Goal: Task Accomplishment & Management: Use online tool/utility

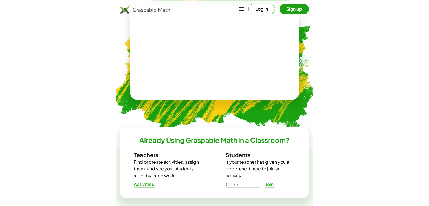
scroll to position [222, 0]
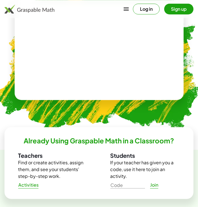
click at [70, 89] on div at bounding box center [99, 50] width 169 height 100
click at [90, 58] on video at bounding box center [99, 50] width 85 height 42
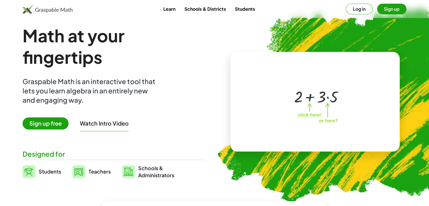
scroll to position [6, 0]
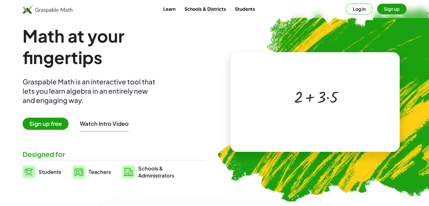
click at [202, 84] on div at bounding box center [314, 96] width 97 height 45
click at [202, 91] on div at bounding box center [317, 96] width 50 height 21
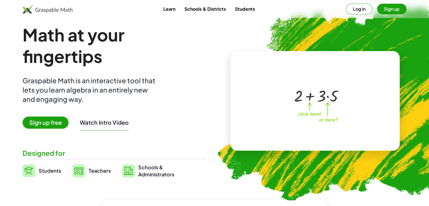
scroll to position [8, 0]
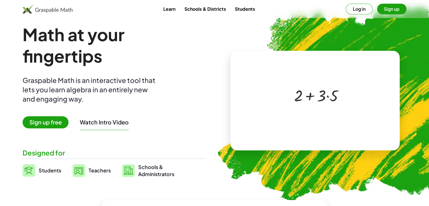
click at [202, 96] on div at bounding box center [317, 95] width 50 height 21
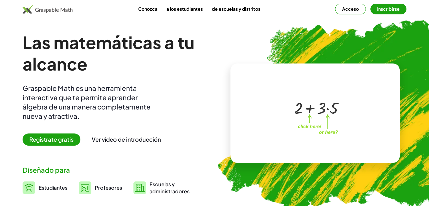
scroll to position [0, 0]
click at [202, 108] on div at bounding box center [317, 107] width 50 height 21
click at [202, 113] on div at bounding box center [317, 107] width 50 height 21
click at [202, 12] on font "Acceso" at bounding box center [350, 9] width 17 height 6
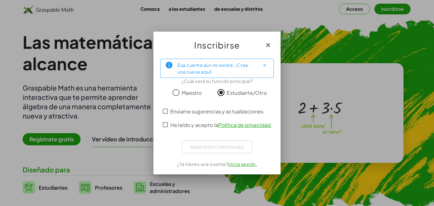
click at [202, 166] on font "Inicia sesión." at bounding box center [242, 164] width 29 height 6
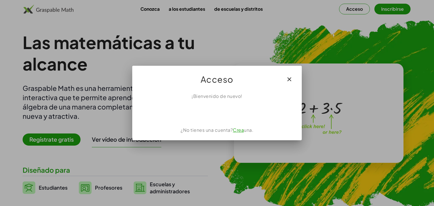
click at [202, 130] on font "Crea" at bounding box center [238, 130] width 11 height 6
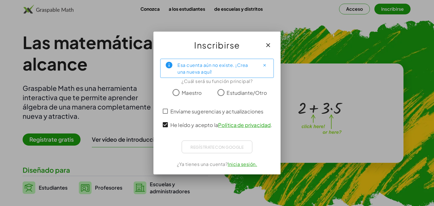
click at [202, 166] on font "Inicia sesión." at bounding box center [242, 164] width 29 height 6
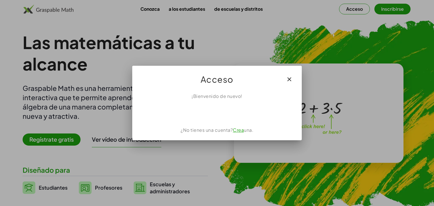
click at [202, 130] on font "Crea" at bounding box center [238, 130] width 11 height 6
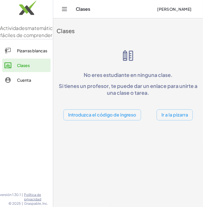
click at [172, 115] on font "Ir a la pizarra" at bounding box center [174, 114] width 27 height 6
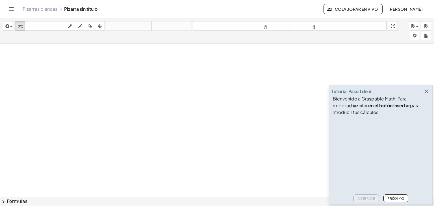
click at [16, 51] on div at bounding box center [217, 196] width 434 height 307
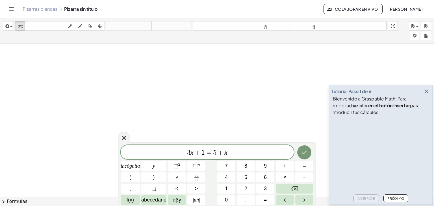
scroll to position [27, 0]
click at [11, 8] on icon "Cambiar navegación" at bounding box center [11, 9] width 7 height 7
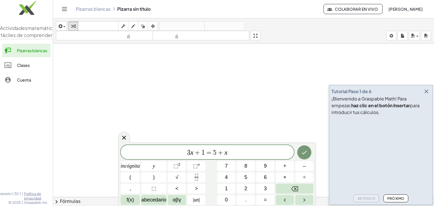
click at [202, 109] on div at bounding box center [243, 169] width 380 height 307
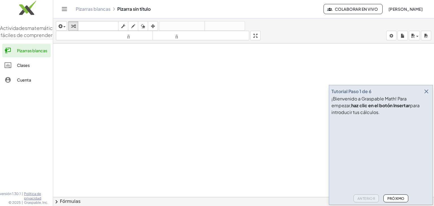
click at [202, 91] on icon "button" at bounding box center [426, 91] width 7 height 7
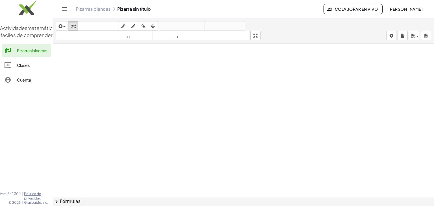
scroll to position [72, 0]
drag, startPoint x: 256, startPoint y: 36, endPoint x: 256, endPoint y: 61, distance: 24.6
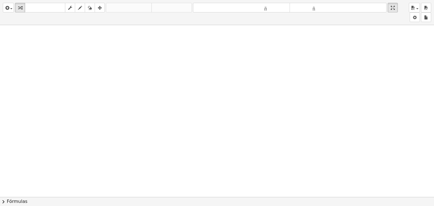
click at [202, 61] on div "insertar Seleccione uno: Expresión matemática Función Texto Vídeo de YouTube Gr…" at bounding box center [217, 103] width 434 height 206
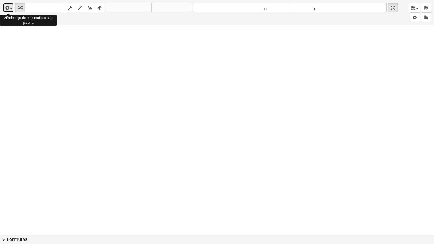
click at [10, 8] on span "button" at bounding box center [11, 8] width 2 height 1
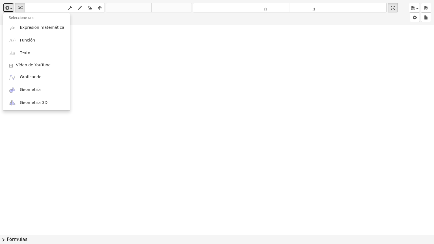
click at [86, 51] on div at bounding box center [217, 162] width 434 height 419
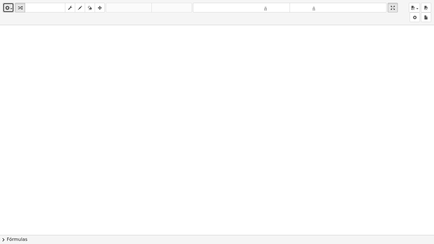
click at [202, 206] on div at bounding box center [217, 162] width 434 height 419
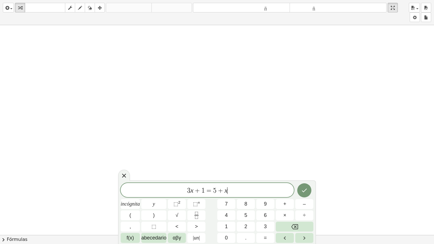
click at [202, 206] on div at bounding box center [217, 162] width 434 height 419
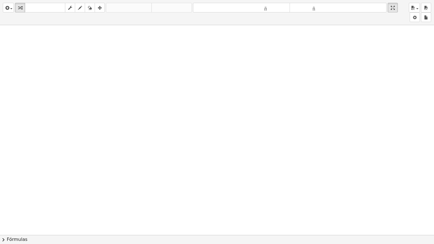
click at [202, 206] on div at bounding box center [217, 162] width 434 height 419
click at [202, 173] on div at bounding box center [217, 162] width 434 height 419
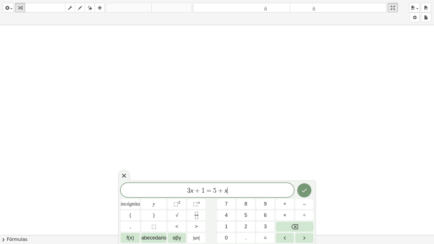
click at [202, 173] on div at bounding box center [217, 162] width 434 height 419
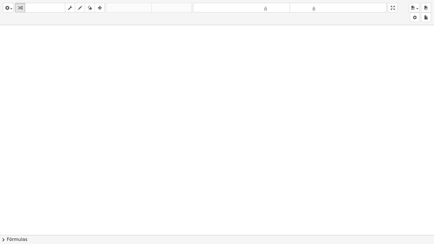
drag, startPoint x: 394, startPoint y: 8, endPoint x: 394, endPoint y: -17, distance: 24.6
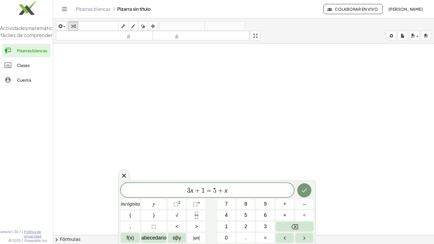
click at [202, 0] on html "Actividades matemáticas fáciles de comprender Pizarras blancas Clases Cuenta ve…" at bounding box center [217, 122] width 434 height 244
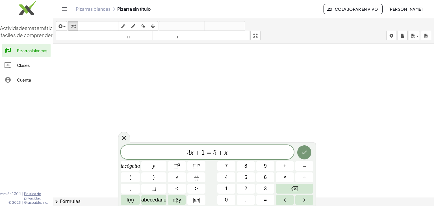
drag, startPoint x: 184, startPoint y: 101, endPoint x: 226, endPoint y: 152, distance: 66.4
click at [202, 152] on body "Actividades matemáticas fáciles de comprender Pizarras blancas Clases Cuenta ve…" at bounding box center [217, 103] width 434 height 206
click at [202, 70] on div at bounding box center [243, 124] width 380 height 307
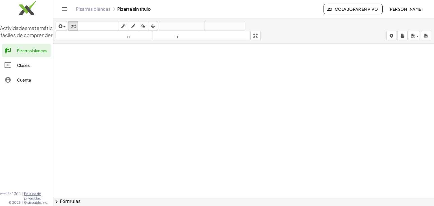
click at [75, 53] on div at bounding box center [243, 124] width 380 height 307
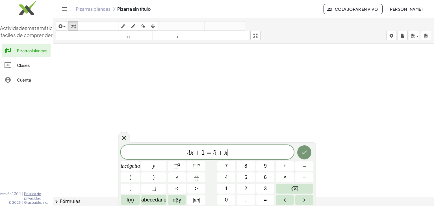
click at [69, 53] on div at bounding box center [243, 124] width 380 height 307
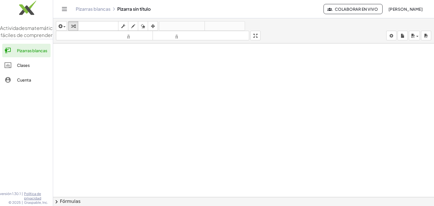
click at [63, 52] on div at bounding box center [243, 124] width 380 height 307
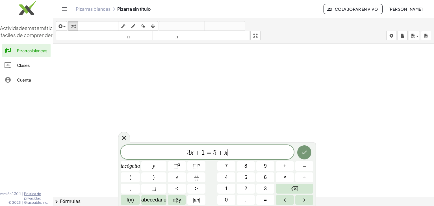
click at [63, 52] on div at bounding box center [243, 124] width 380 height 307
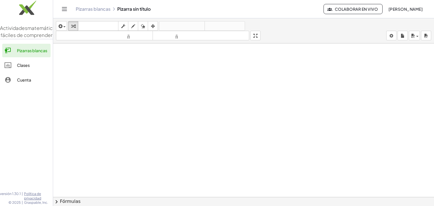
click at [60, 51] on div at bounding box center [243, 124] width 380 height 307
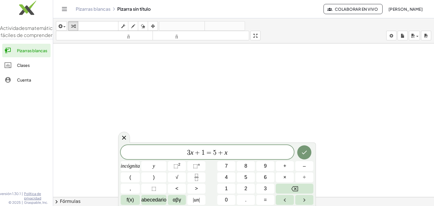
click at [63, 10] on icon "Cambiar navegación" at bounding box center [64, 9] width 7 height 7
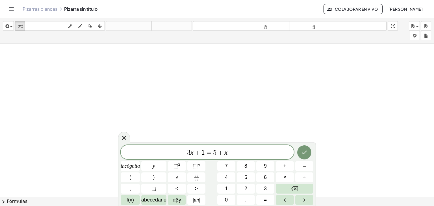
click at [14, 52] on div at bounding box center [217, 124] width 434 height 307
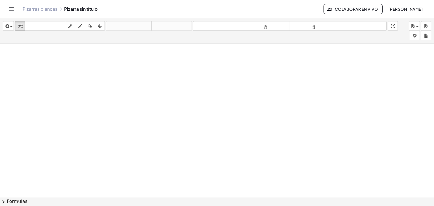
drag, startPoint x: 23, startPoint y: 56, endPoint x: 167, endPoint y: 120, distance: 158.1
click at [167, 120] on div at bounding box center [217, 124] width 434 height 307
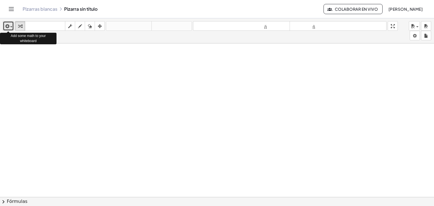
click at [10, 26] on span "button" at bounding box center [9, 27] width 1 height 4
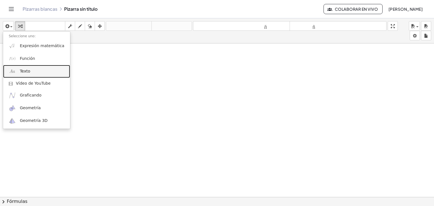
click at [29, 71] on link "Texto" at bounding box center [36, 71] width 67 height 13
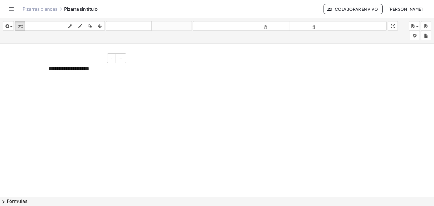
click at [95, 69] on div "**********" at bounding box center [85, 68] width 85 height 19
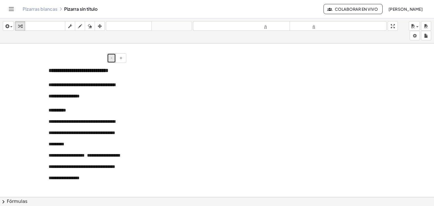
click at [110, 57] on button "-" at bounding box center [111, 58] width 9 height 10
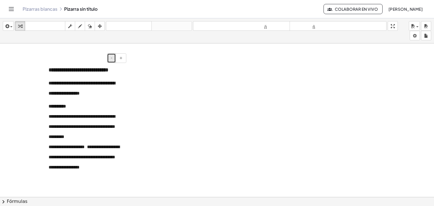
click at [110, 57] on button "-" at bounding box center [111, 58] width 9 height 10
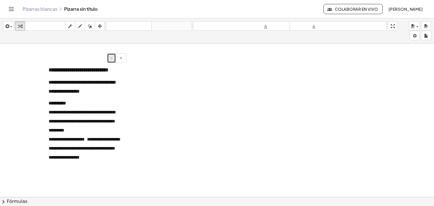
click at [110, 57] on button "-" at bounding box center [111, 58] width 9 height 10
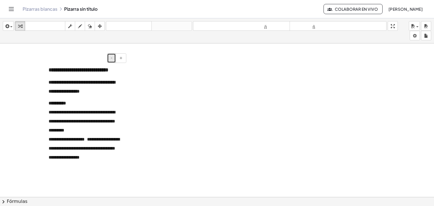
click at [110, 57] on button "-" at bounding box center [111, 58] width 9 height 10
click at [105, 96] on p "**********" at bounding box center [85, 87] width 73 height 18
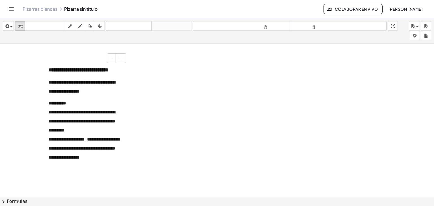
drag, startPoint x: 96, startPoint y: 59, endPoint x: 77, endPoint y: 58, distance: 18.9
click at [77, 58] on div "- +" at bounding box center [83, 58] width 85 height 10
click at [83, 75] on p "**********" at bounding box center [85, 70] width 73 height 10
drag, startPoint x: 80, startPoint y: 59, endPoint x: 71, endPoint y: 89, distance: 32.3
click at [71, 89] on div "**********" at bounding box center [85, 120] width 85 height 122
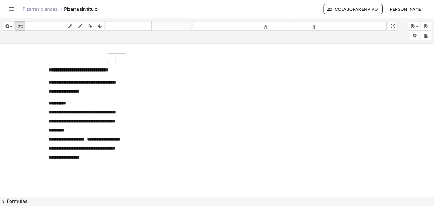
click at [71, 89] on p "**********" at bounding box center [85, 87] width 73 height 18
click at [93, 75] on p "**********" at bounding box center [85, 70] width 73 height 10
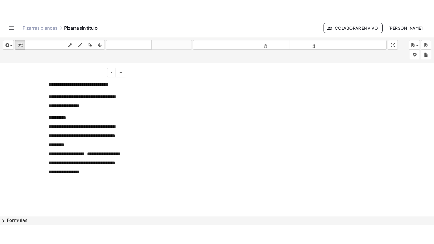
scroll to position [77, 0]
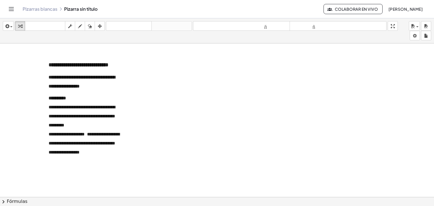
drag, startPoint x: 42, startPoint y: 124, endPoint x: 19, endPoint y: 120, distance: 23.8
click at [19, 120] on div at bounding box center [217, 119] width 434 height 307
click at [100, 24] on icon "button" at bounding box center [100, 26] width 4 height 7
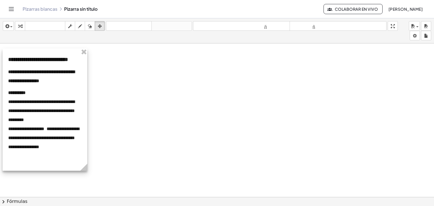
drag, startPoint x: 98, startPoint y: 59, endPoint x: 58, endPoint y: 53, distance: 39.9
click at [58, 53] on div at bounding box center [45, 110] width 85 height 122
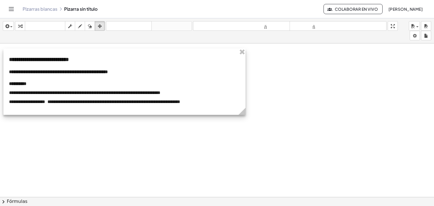
drag, startPoint x: 84, startPoint y: 170, endPoint x: 241, endPoint y: 62, distance: 190.8
click at [202, 62] on div "**********" at bounding box center [124, 82] width 242 height 66
click at [110, 69] on div at bounding box center [124, 82] width 242 height 66
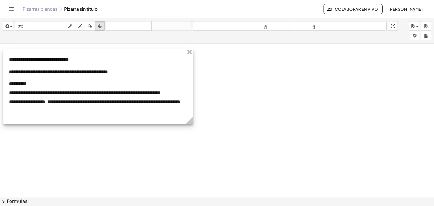
drag, startPoint x: 244, startPoint y: 111, endPoint x: 191, endPoint y: 104, distance: 53.0
click at [191, 104] on div "**********" at bounding box center [97, 86] width 189 height 75
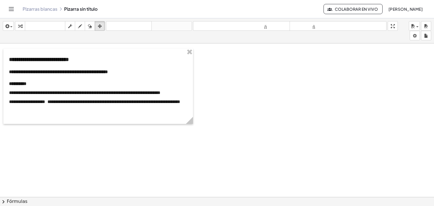
click at [195, 156] on div at bounding box center [217, 119] width 434 height 307
click at [80, 26] on icon "button" at bounding box center [80, 26] width 4 height 7
click at [81, 25] on icon "button" at bounding box center [80, 26] width 4 height 7
click at [44, 92] on div at bounding box center [217, 119] width 434 height 307
click at [12, 8] on icon "Cambiar navegación" at bounding box center [11, 9] width 7 height 7
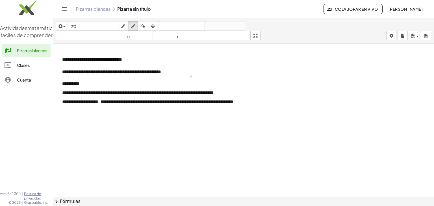
click at [191, 76] on div at bounding box center [243, 119] width 380 height 307
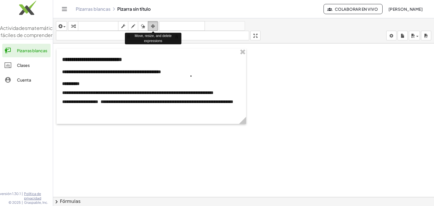
click at [155, 25] on icon "button" at bounding box center [153, 26] width 4 height 7
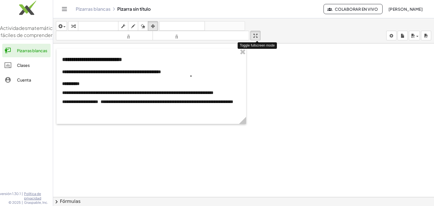
drag, startPoint x: 253, startPoint y: 35, endPoint x: 253, endPoint y: 60, distance: 24.6
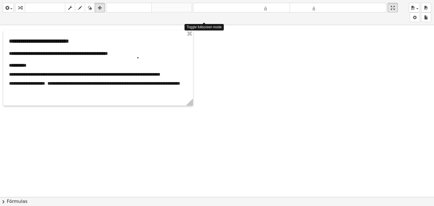
click at [202, 60] on div "**********" at bounding box center [217, 103] width 434 height 206
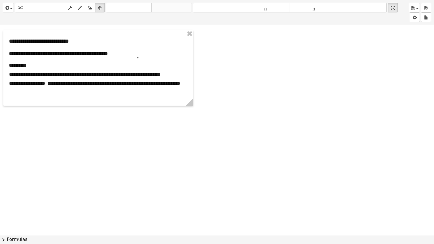
click at [202, 99] on div at bounding box center [217, 157] width 434 height 419
click at [202, 61] on div at bounding box center [217, 157] width 434 height 419
click at [72, 10] on icon "button" at bounding box center [70, 8] width 4 height 7
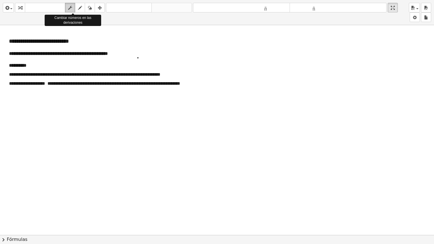
click at [72, 10] on icon "button" at bounding box center [70, 8] width 4 height 7
click at [45, 75] on font "**********" at bounding box center [84, 74] width 151 height 4
click at [73, 10] on div "button" at bounding box center [69, 7] width 7 height 7
click at [70, 16] on div "insertar Seleccione uno: Expresión matemática Función Texto Vídeo de YouTube Gr…" at bounding box center [217, 12] width 434 height 25
click at [45, 76] on font "**********" at bounding box center [84, 74] width 151 height 4
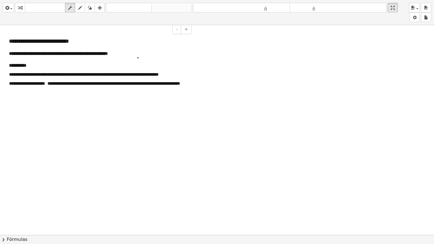
click at [45, 74] on font "**********" at bounding box center [84, 74] width 150 height 4
click at [202, 76] on div at bounding box center [217, 157] width 434 height 419
click at [43, 74] on font "**********" at bounding box center [84, 74] width 150 height 4
click at [43, 74] on font "**********" at bounding box center [85, 74] width 153 height 4
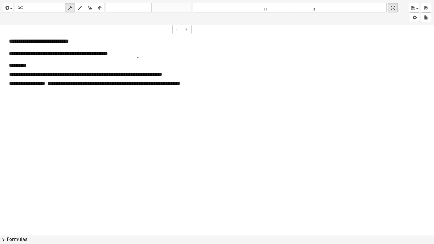
click at [44, 75] on font "**********" at bounding box center [85, 74] width 153 height 4
click at [46, 73] on font "**********" at bounding box center [85, 74] width 153 height 4
click at [46, 75] on font "**********" at bounding box center [86, 74] width 155 height 4
click at [46, 72] on font "**********" at bounding box center [84, 74] width 151 height 4
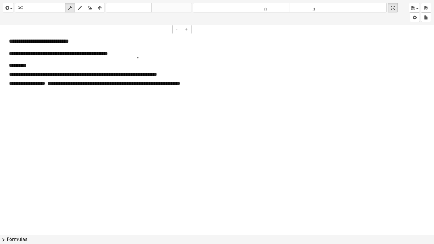
click at [46, 72] on font "**********" at bounding box center [83, 74] width 148 height 4
click at [45, 75] on font "**********" at bounding box center [86, 74] width 155 height 4
click at [71, 6] on icon "button" at bounding box center [70, 8] width 4 height 7
click at [45, 74] on font "**********" at bounding box center [84, 74] width 151 height 4
click at [87, 6] on div "button" at bounding box center [89, 7] width 7 height 7
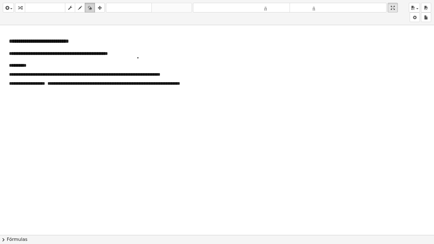
click at [90, 8] on icon "button" at bounding box center [90, 8] width 4 height 7
click at [43, 73] on div at bounding box center [217, 157] width 434 height 419
click at [81, 8] on icon "button" at bounding box center [80, 8] width 4 height 7
click at [43, 74] on div at bounding box center [217, 157] width 434 height 419
click at [87, 6] on div "button" at bounding box center [89, 7] width 7 height 7
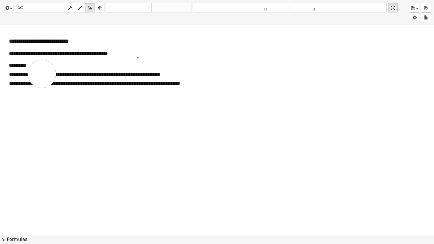
click at [42, 73] on div at bounding box center [217, 157] width 434 height 419
click at [43, 75] on div at bounding box center [217, 157] width 434 height 419
click at [152, 51] on div at bounding box center [217, 157] width 434 height 419
click at [137, 59] on div at bounding box center [217, 157] width 434 height 419
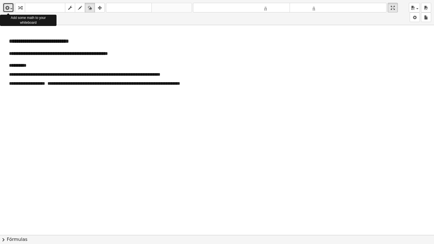
click at [9, 10] on span "button" at bounding box center [9, 8] width 1 height 4
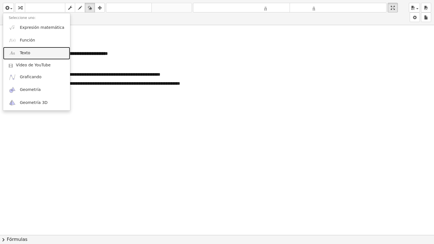
click at [24, 53] on font "Texto" at bounding box center [25, 53] width 10 height 5
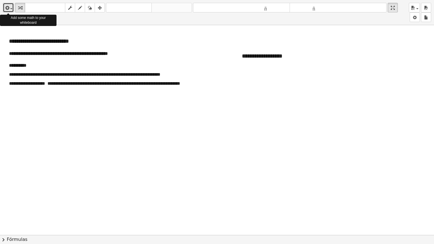
click at [8, 8] on icon "button" at bounding box center [6, 8] width 5 height 7
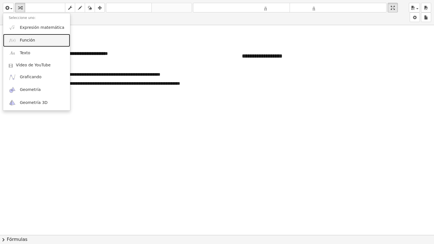
click at [27, 42] on font "Función" at bounding box center [27, 40] width 15 height 5
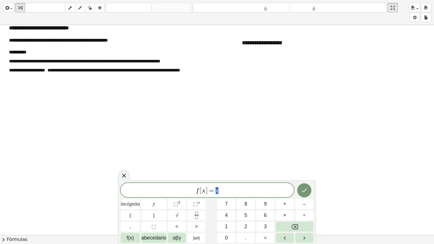
scroll to position [91, 0]
click at [202, 191] on span "f [ x ] = x ​" at bounding box center [207, 191] width 173 height 8
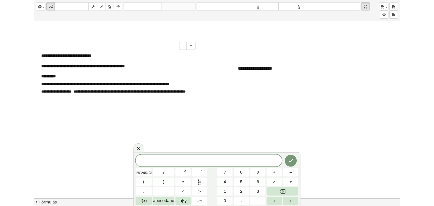
scroll to position [69, 0]
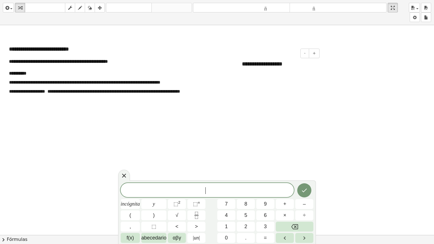
click at [202, 68] on div "**********" at bounding box center [278, 63] width 85 height 19
click at [202, 53] on div at bounding box center [217, 165] width 434 height 419
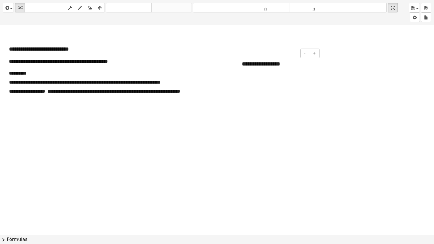
click at [202, 64] on font "**********" at bounding box center [261, 64] width 38 height 6
click at [91, 7] on icon "button" at bounding box center [90, 8] width 4 height 7
click at [202, 64] on div at bounding box center [217, 165] width 434 height 419
drag, startPoint x: 276, startPoint y: 65, endPoint x: 249, endPoint y: 57, distance: 28.8
click at [202, 57] on div at bounding box center [217, 165] width 434 height 419
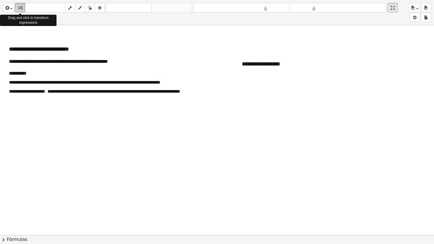
click at [21, 8] on icon "button" at bounding box center [20, 8] width 4 height 7
drag, startPoint x: 21, startPoint y: 8, endPoint x: 147, endPoint y: 53, distance: 134.1
click at [147, 53] on div "**********" at bounding box center [217, 122] width 434 height 244
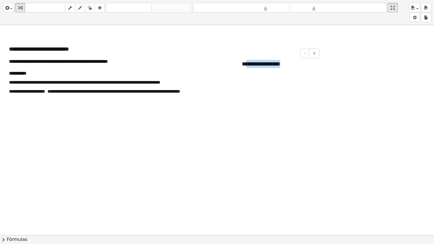
drag, startPoint x: 247, startPoint y: 67, endPoint x: 283, endPoint y: 68, distance: 35.3
click at [202, 68] on div "**********" at bounding box center [278, 63] width 85 height 19
drag, startPoint x: 283, startPoint y: 68, endPoint x: 237, endPoint y: 64, distance: 45.4
click at [202, 64] on div "**********" at bounding box center [278, 63] width 85 height 19
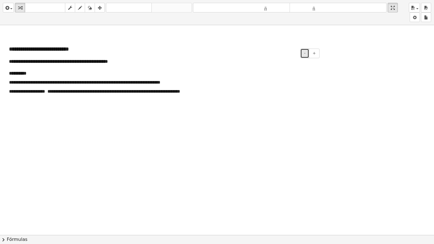
click at [202, 51] on button "-" at bounding box center [304, 54] width 9 height 10
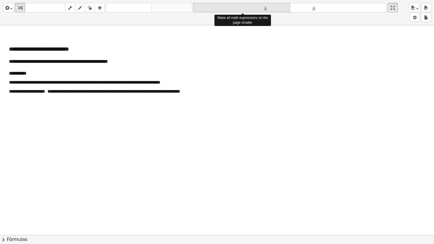
click at [202, 8] on font "tamaño_del_formato" at bounding box center [241, 7] width 94 height 5
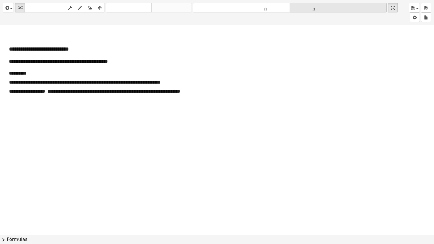
click at [202, 7] on font "tamaño_del_formato" at bounding box center [338, 7] width 94 height 5
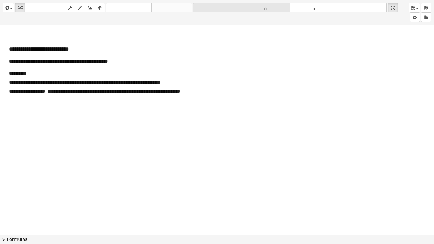
click at [202, 10] on icon "tamaño_del_formato" at bounding box center [241, 8] width 94 height 7
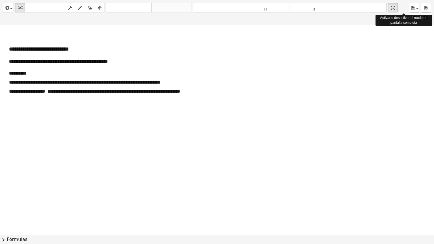
drag, startPoint x: 396, startPoint y: 9, endPoint x: 396, endPoint y: -16, distance: 24.6
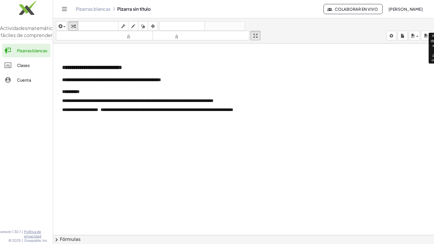
click at [202, 0] on html "**********" at bounding box center [217, 122] width 434 height 244
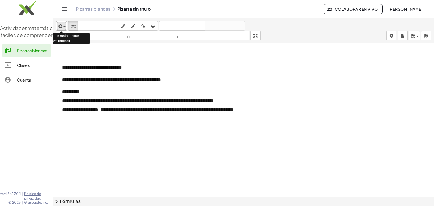
click at [65, 26] on span "button" at bounding box center [64, 26] width 2 height 1
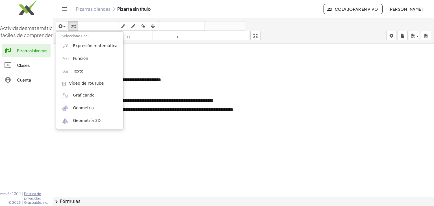
click at [67, 8] on icon "Cambiar navegación" at bounding box center [64, 9] width 7 height 7
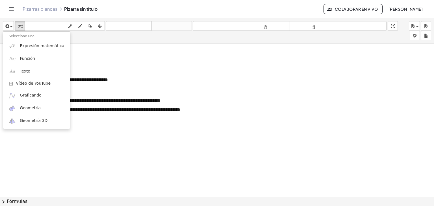
click at [101, 12] on div "Pizarras blancas Pizarra sin título" at bounding box center [173, 9] width 301 height 6
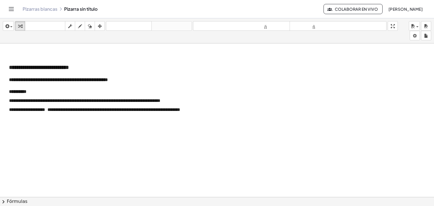
click at [33, 10] on font "Pizarras blancas" at bounding box center [40, 9] width 35 height 6
click at [202, 36] on body "**********" at bounding box center [217, 103] width 434 height 206
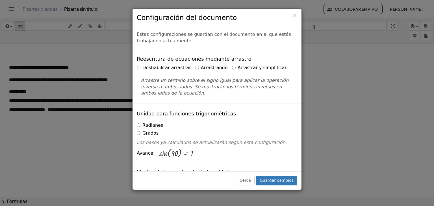
click at [140, 126] on label "Radianes" at bounding box center [150, 125] width 26 height 6
click at [202, 180] on font "Guardar cambios" at bounding box center [276, 180] width 34 height 5
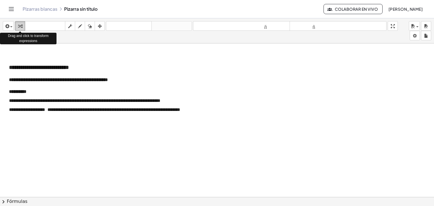
click at [16, 24] on button "transformar" at bounding box center [20, 26] width 10 height 10
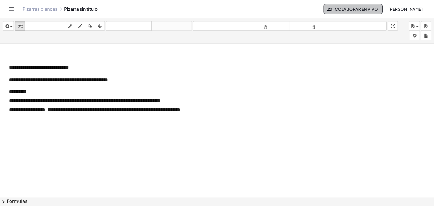
click at [202, 9] on icon "button" at bounding box center [329, 8] width 5 height 5
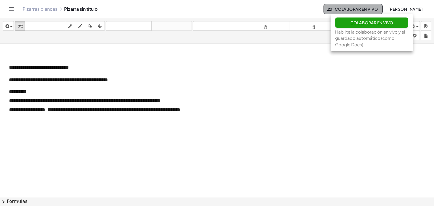
click at [202, 9] on icon "button" at bounding box center [329, 8] width 5 height 5
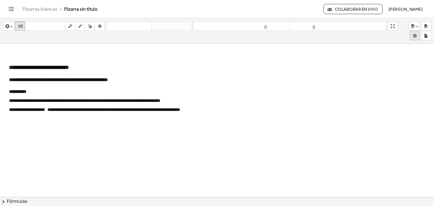
click at [202, 35] on body "**********" at bounding box center [217, 103] width 434 height 206
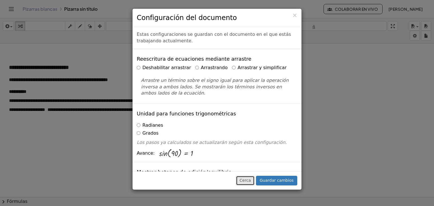
click at [202, 184] on button "Cerca" at bounding box center [245, 181] width 19 height 10
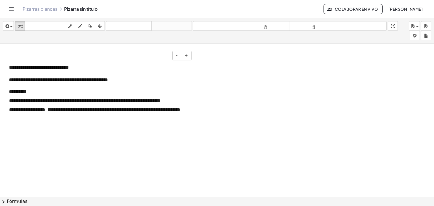
click at [43, 102] on font "**********" at bounding box center [84, 101] width 151 height 4
click at [202, 89] on div at bounding box center [217, 127] width 434 height 307
click at [119, 150] on div at bounding box center [217, 127] width 434 height 307
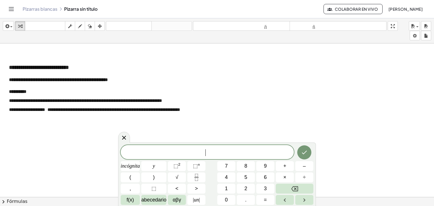
click at [159, 150] on span "​" at bounding box center [207, 153] width 173 height 8
click at [157, 203] on span "abecedario" at bounding box center [153, 200] width 25 height 8
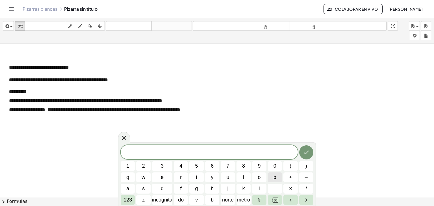
click at [202, 178] on button "p" at bounding box center [275, 177] width 14 height 10
drag, startPoint x: 218, startPoint y: 153, endPoint x: 229, endPoint y: 153, distance: 10.4
click at [202, 153] on span "p a n a d e r o ​" at bounding box center [209, 153] width 177 height 8
click at [202, 154] on icon "Hecho" at bounding box center [306, 152] width 7 height 7
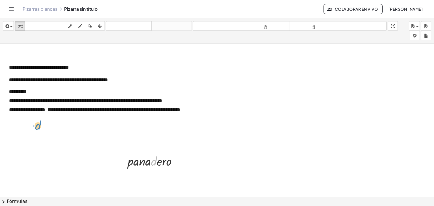
drag, startPoint x: 156, startPoint y: 159, endPoint x: 41, endPoint y: 124, distance: 119.8
drag, startPoint x: 151, startPoint y: 172, endPoint x: 169, endPoint y: 170, distance: 18.0
drag, startPoint x: 177, startPoint y: 159, endPoint x: 170, endPoint y: 149, distance: 12.7
click at [170, 149] on div "**********" at bounding box center [217, 127] width 434 height 307
click at [154, 172] on div at bounding box center [217, 127] width 434 height 307
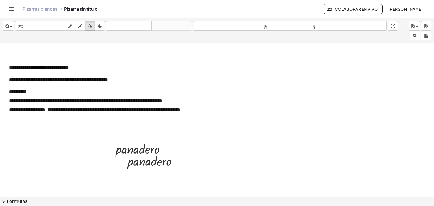
drag, startPoint x: 88, startPoint y: 23, endPoint x: 124, endPoint y: 146, distance: 127.4
click at [124, 146] on div "**********" at bounding box center [217, 112] width 434 height 188
click at [124, 146] on div at bounding box center [217, 127] width 434 height 307
drag, startPoint x: 139, startPoint y: 152, endPoint x: 104, endPoint y: 162, distance: 36.3
click at [104, 162] on div at bounding box center [217, 127] width 434 height 307
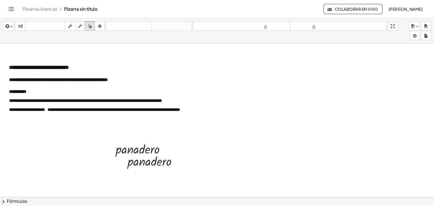
click at [135, 156] on div at bounding box center [217, 127] width 434 height 307
click at [202, 36] on body "**********" at bounding box center [217, 103] width 434 height 206
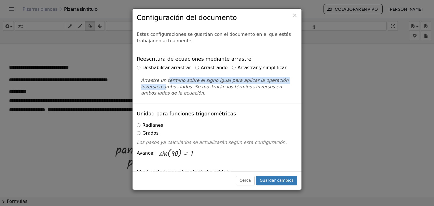
drag, startPoint x: 144, startPoint y: 89, endPoint x: 174, endPoint y: 76, distance: 33.2
click at [174, 76] on div "Arrastre un término sobre el signo igual para aplicar la operación inversa a am…" at bounding box center [217, 85] width 160 height 24
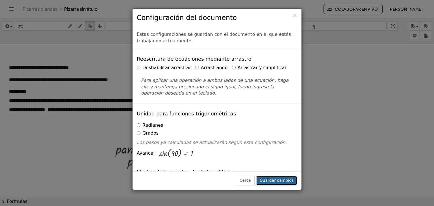
click at [202, 182] on font "Guardar cambios" at bounding box center [276, 180] width 34 height 5
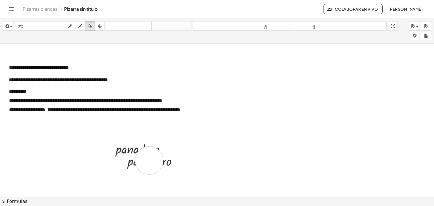
click at [149, 160] on div at bounding box center [217, 127] width 434 height 307
drag, startPoint x: 124, startPoint y: 150, endPoint x: 142, endPoint y: 167, distance: 24.2
click at [142, 167] on div at bounding box center [217, 127] width 434 height 307
click at [152, 165] on div at bounding box center [217, 127] width 434 height 307
click at [184, 183] on div at bounding box center [217, 127] width 434 height 307
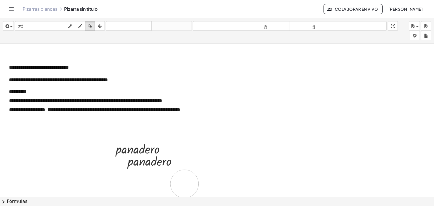
click at [184, 183] on div at bounding box center [217, 127] width 434 height 307
click at [183, 202] on button "chevron_right Fórmulas" at bounding box center [217, 201] width 434 height 9
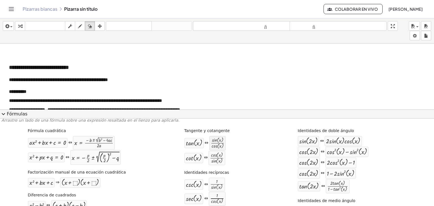
scroll to position [0, 0]
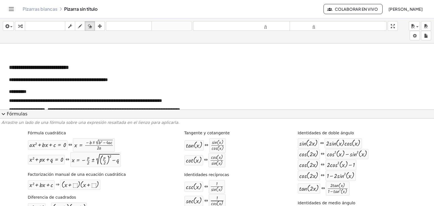
click at [104, 125] on font "Arrastre un lado de una fórmula sobre una expresión resaltada en el lienzo para…" at bounding box center [90, 122] width 178 height 5
click at [37, 122] on font "Arrastre un lado de una fórmula sobre una expresión resaltada en el lienzo para…" at bounding box center [90, 122] width 178 height 5
click at [60, 124] on font "Arrastre un lado de una fórmula sobre una expresión resaltada en el lienzo para…" at bounding box center [90, 122] width 178 height 5
click at [4, 114] on span "expand_more" at bounding box center [3, 114] width 7 height 7
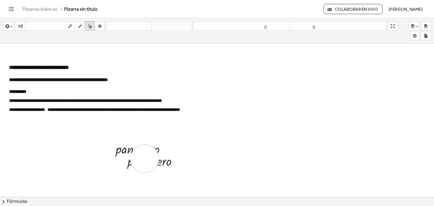
click at [145, 158] on div at bounding box center [217, 127] width 434 height 307
drag, startPoint x: 120, startPoint y: 153, endPoint x: 152, endPoint y: 173, distance: 37.4
click at [152, 173] on div at bounding box center [217, 127] width 434 height 307
click at [90, 28] on icon "button" at bounding box center [90, 26] width 4 height 7
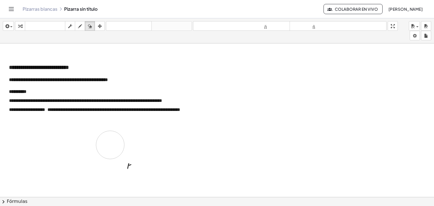
drag, startPoint x: 114, startPoint y: 146, endPoint x: 139, endPoint y: 154, distance: 26.2
click at [139, 154] on div at bounding box center [217, 127] width 434 height 307
drag, startPoint x: 149, startPoint y: 155, endPoint x: 126, endPoint y: 150, distance: 23.3
click at [126, 150] on div at bounding box center [217, 127] width 434 height 307
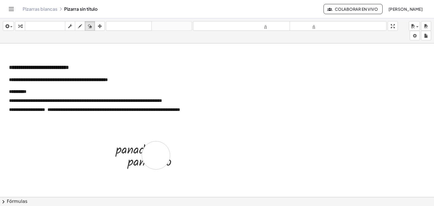
click at [156, 155] on div at bounding box center [217, 127] width 434 height 307
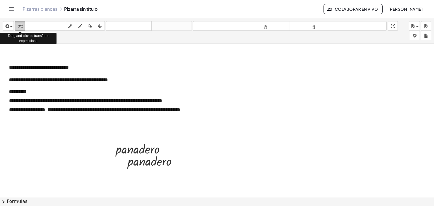
click at [21, 26] on icon "button" at bounding box center [20, 26] width 4 height 7
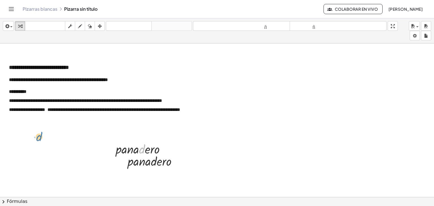
drag, startPoint x: 139, startPoint y: 148, endPoint x: 30, endPoint y: 132, distance: 109.9
click at [26, 130] on div "**********" at bounding box center [217, 127] width 434 height 307
drag, startPoint x: 166, startPoint y: 148, endPoint x: 47, endPoint y: 130, distance: 119.9
click at [47, 130] on div "**********" at bounding box center [217, 127] width 434 height 307
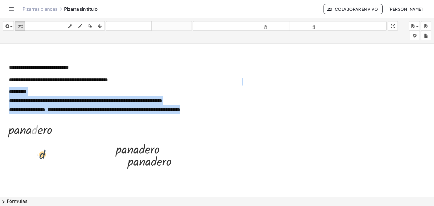
drag, startPoint x: 36, startPoint y: 131, endPoint x: 46, endPoint y: 159, distance: 29.6
click at [202, 82] on div at bounding box center [239, 82] width 6 height 19
click at [202, 36] on body "**********" at bounding box center [217, 103] width 434 height 206
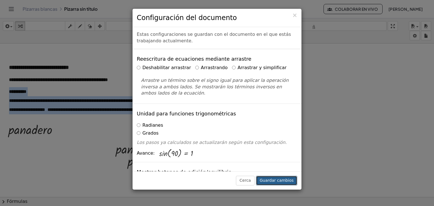
click at [202, 182] on font "Guardar cambios" at bounding box center [276, 180] width 34 height 5
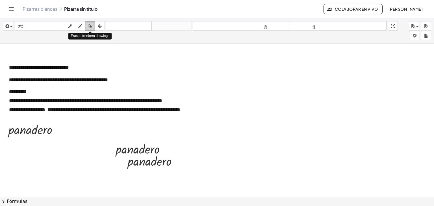
click at [92, 23] on div "button" at bounding box center [89, 26] width 7 height 7
click at [88, 26] on icon "button" at bounding box center [90, 26] width 4 height 7
click at [32, 128] on div at bounding box center [217, 127] width 434 height 307
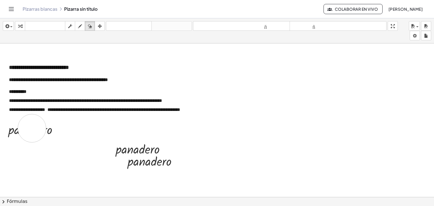
click at [32, 128] on div at bounding box center [217, 127] width 434 height 307
drag, startPoint x: 32, startPoint y: 128, endPoint x: 43, endPoint y: 137, distance: 14.6
click at [43, 137] on div at bounding box center [217, 127] width 434 height 307
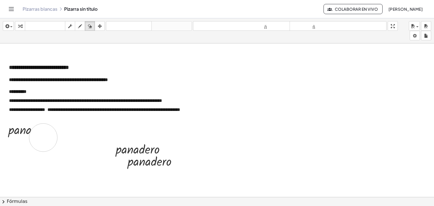
click at [43, 137] on div at bounding box center [217, 127] width 434 height 307
drag, startPoint x: 43, startPoint y: 137, endPoint x: 138, endPoint y: 158, distance: 96.9
click at [138, 158] on div at bounding box center [217, 127] width 434 height 307
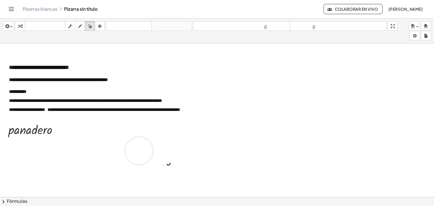
drag, startPoint x: 138, startPoint y: 158, endPoint x: 158, endPoint y: 169, distance: 23.1
click at [158, 169] on div at bounding box center [217, 127] width 434 height 307
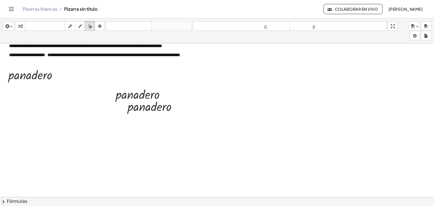
scroll to position [63, 0]
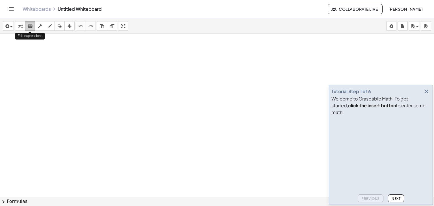
click at [30, 28] on icon "keyboard" at bounding box center [29, 26] width 5 height 7
click at [48, 24] on icon "button" at bounding box center [50, 26] width 4 height 7
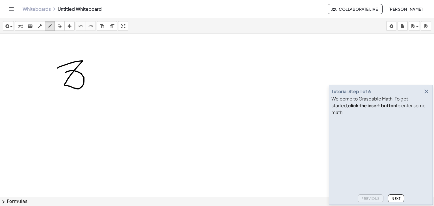
drag, startPoint x: 58, startPoint y: 68, endPoint x: 70, endPoint y: 82, distance: 18.8
click at [70, 82] on div at bounding box center [217, 210] width 434 height 352
drag, startPoint x: 131, startPoint y: 80, endPoint x: 132, endPoint y: 93, distance: 13.3
click at [132, 93] on div at bounding box center [217, 210] width 434 height 352
drag, startPoint x: 119, startPoint y: 61, endPoint x: 127, endPoint y: 67, distance: 10.4
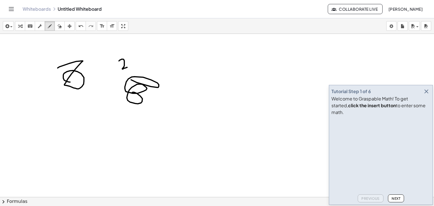
click at [127, 67] on div at bounding box center [217, 210] width 434 height 352
drag, startPoint x: 119, startPoint y: 73, endPoint x: 134, endPoint y: 72, distance: 15.8
click at [134, 72] on div at bounding box center [217, 210] width 434 height 352
drag, startPoint x: 60, startPoint y: 29, endPoint x: 58, endPoint y: 65, distance: 36.5
click at [58, 65] on div "insert select one: Math Expression Function Text Youtube Video Graphing Geometr…" at bounding box center [217, 112] width 434 height 188
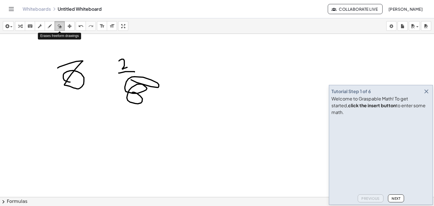
click at [59, 26] on icon "button" at bounding box center [60, 26] width 4 height 7
click at [65, 67] on div at bounding box center [217, 210] width 434 height 352
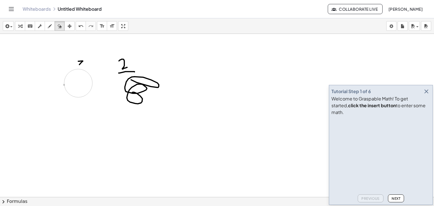
click at [78, 83] on div at bounding box center [217, 210] width 434 height 352
drag, startPoint x: 78, startPoint y: 83, endPoint x: 134, endPoint y: 100, distance: 58.3
click at [134, 100] on div at bounding box center [217, 210] width 434 height 352
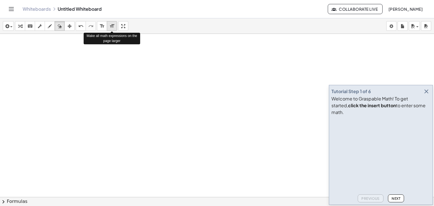
click at [114, 26] on icon "format_size" at bounding box center [111, 26] width 5 height 7
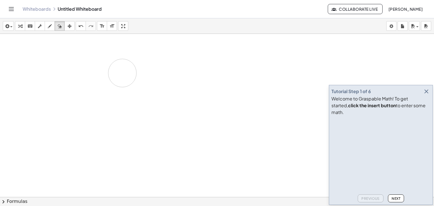
drag, startPoint x: 107, startPoint y: 63, endPoint x: 137, endPoint y: 76, distance: 32.2
click at [137, 76] on div at bounding box center [217, 210] width 434 height 352
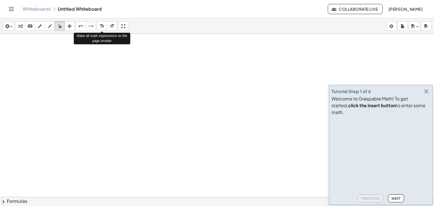
drag, startPoint x: 101, startPoint y: 25, endPoint x: 86, endPoint y: 85, distance: 61.7
click at [86, 85] on div "insert select one: Math Expression Function Text Youtube Video Graphing Geometr…" at bounding box center [217, 112] width 434 height 188
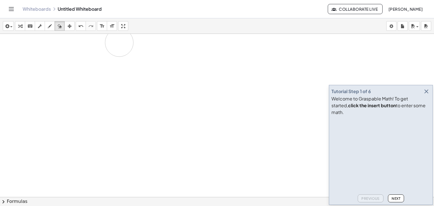
drag, startPoint x: 97, startPoint y: 89, endPoint x: 121, endPoint y: 40, distance: 53.9
click at [121, 40] on div at bounding box center [217, 210] width 434 height 352
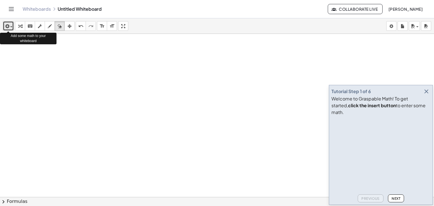
click at [12, 28] on div "button" at bounding box center [8, 26] width 8 height 7
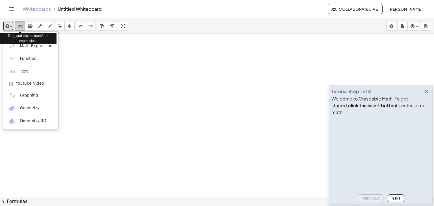
click at [21, 28] on icon "button" at bounding box center [20, 26] width 4 height 7
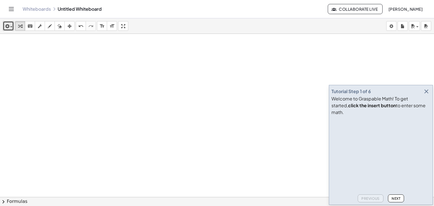
drag, startPoint x: 28, startPoint y: 73, endPoint x: 43, endPoint y: 82, distance: 17.1
click at [43, 82] on div at bounding box center [217, 210] width 434 height 352
click at [426, 95] on icon "button" at bounding box center [426, 91] width 7 height 7
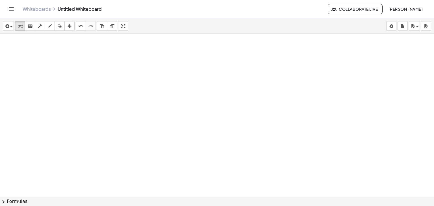
click at [30, 49] on div at bounding box center [217, 210] width 434 height 352
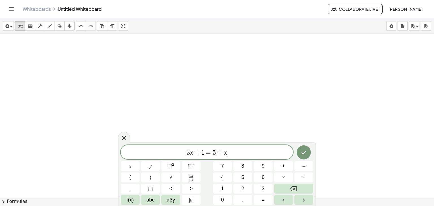
click at [30, 45] on div at bounding box center [217, 210] width 434 height 352
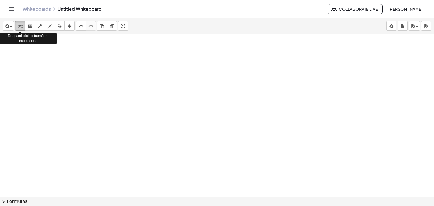
click at [22, 22] on button "transform" at bounding box center [20, 26] width 10 height 10
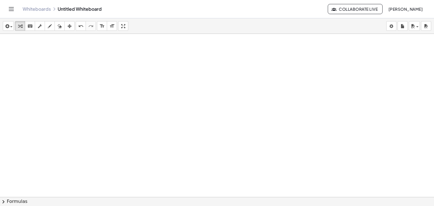
click at [119, 127] on div at bounding box center [217, 210] width 434 height 352
click at [29, 28] on icon "keyboard" at bounding box center [29, 26] width 5 height 7
click at [61, 94] on div at bounding box center [217, 210] width 434 height 352
click at [29, 25] on icon "keyboard" at bounding box center [29, 26] width 5 height 7
click at [30, 35] on div at bounding box center [217, 210] width 434 height 352
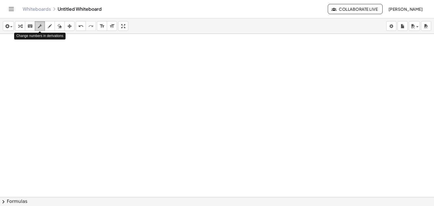
click at [38, 26] on icon "button" at bounding box center [40, 26] width 4 height 7
drag, startPoint x: 34, startPoint y: 56, endPoint x: 57, endPoint y: 66, distance: 25.3
click at [57, 66] on div at bounding box center [217, 210] width 434 height 352
click at [49, 25] on icon "button" at bounding box center [50, 26] width 4 height 7
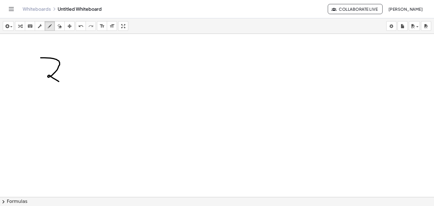
drag, startPoint x: 41, startPoint y: 58, endPoint x: 64, endPoint y: 82, distance: 34.3
click at [64, 82] on div at bounding box center [217, 210] width 434 height 352
click at [60, 29] on icon "button" at bounding box center [60, 26] width 4 height 7
click at [54, 54] on div at bounding box center [217, 210] width 434 height 352
click at [54, 75] on div at bounding box center [217, 210] width 434 height 352
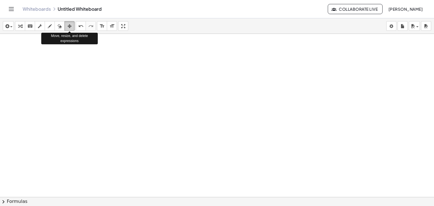
click at [71, 28] on div "button" at bounding box center [69, 26] width 7 height 7
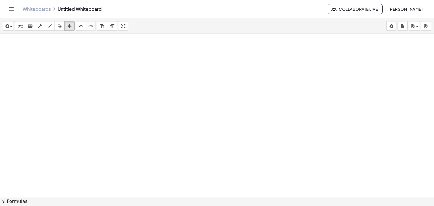
drag, startPoint x: 78, startPoint y: 69, endPoint x: 93, endPoint y: 79, distance: 16.9
click at [93, 79] on div at bounding box center [217, 210] width 434 height 352
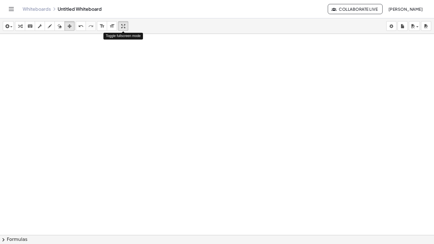
drag, startPoint x: 123, startPoint y: 28, endPoint x: 123, endPoint y: 52, distance: 24.6
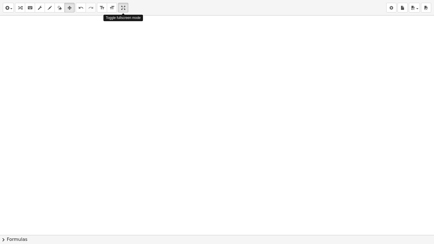
click at [123, 52] on div "insert select one: Math Expression Function Text Youtube Video Graphing Geometr…" at bounding box center [217, 122] width 434 height 244
click at [265, 190] on div at bounding box center [217, 235] width 434 height 439
click at [391, 8] on icon "button" at bounding box center [391, 8] width 4 height 7
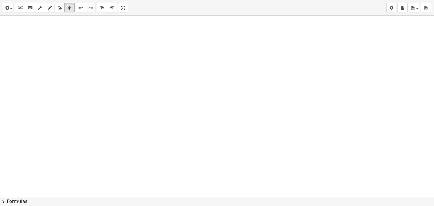
drag, startPoint x: 123, startPoint y: 8, endPoint x: 123, endPoint y: -16, distance: 24.6
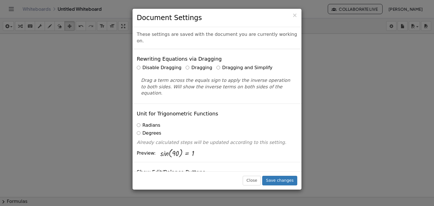
click at [123, 0] on html "Graspable Math Activities Whiteboards Classes Account v1.30.1 | Privacy policy …" at bounding box center [217, 103] width 434 height 206
click at [355, 109] on div "× Document Settings These settings are saved with the document you are currentl…" at bounding box center [217, 103] width 434 height 206
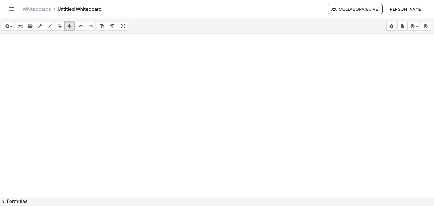
click at [12, 44] on div at bounding box center [217, 210] width 434 height 352
click at [13, 44] on div at bounding box center [217, 210] width 434 height 352
click at [14, 44] on div at bounding box center [217, 210] width 434 height 352
click at [9, 7] on icon "Toggle navigation" at bounding box center [11, 8] width 5 height 3
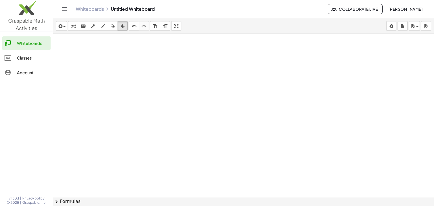
click at [27, 41] on div "Whiteboards" at bounding box center [32, 43] width 31 height 7
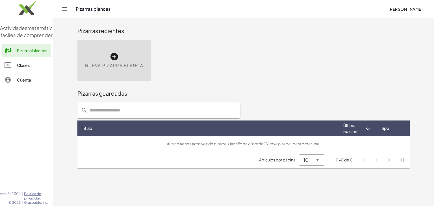
click at [63, 5] on button "Cambiar navegación" at bounding box center [64, 9] width 9 height 9
